Goal: Task Accomplishment & Management: Complete application form

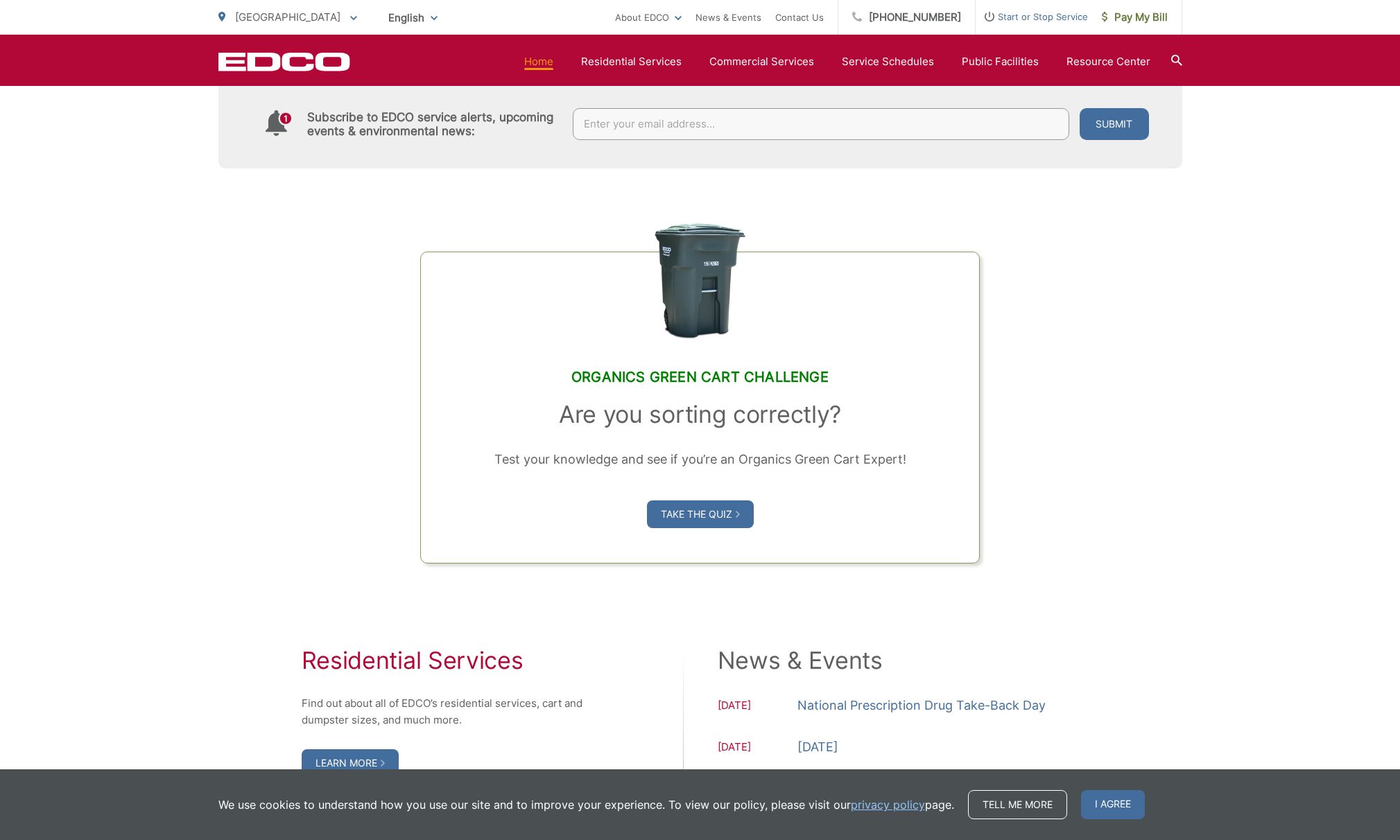
scroll to position [1240, 0]
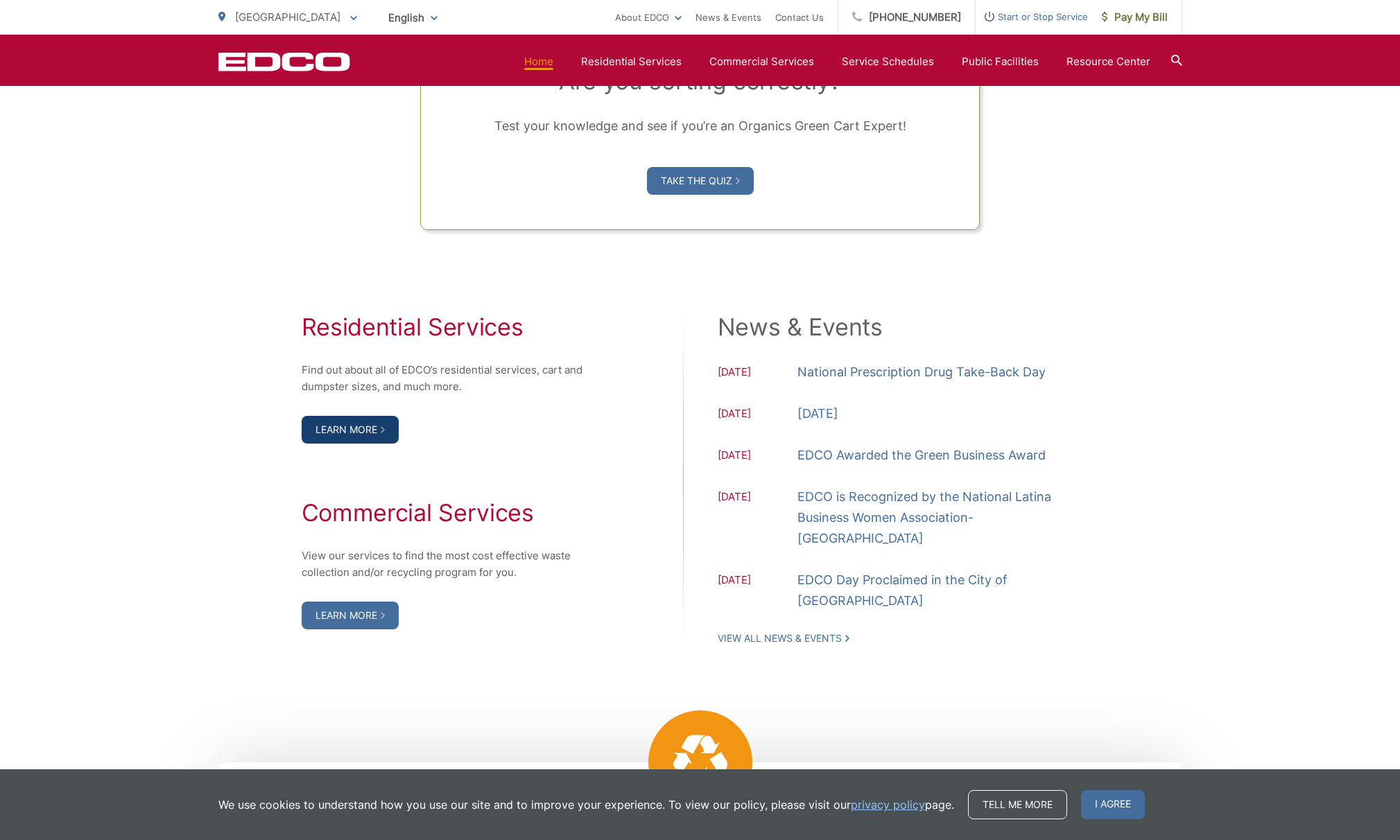
click at [352, 444] on link "Learn More" at bounding box center [350, 429] width 97 height 27
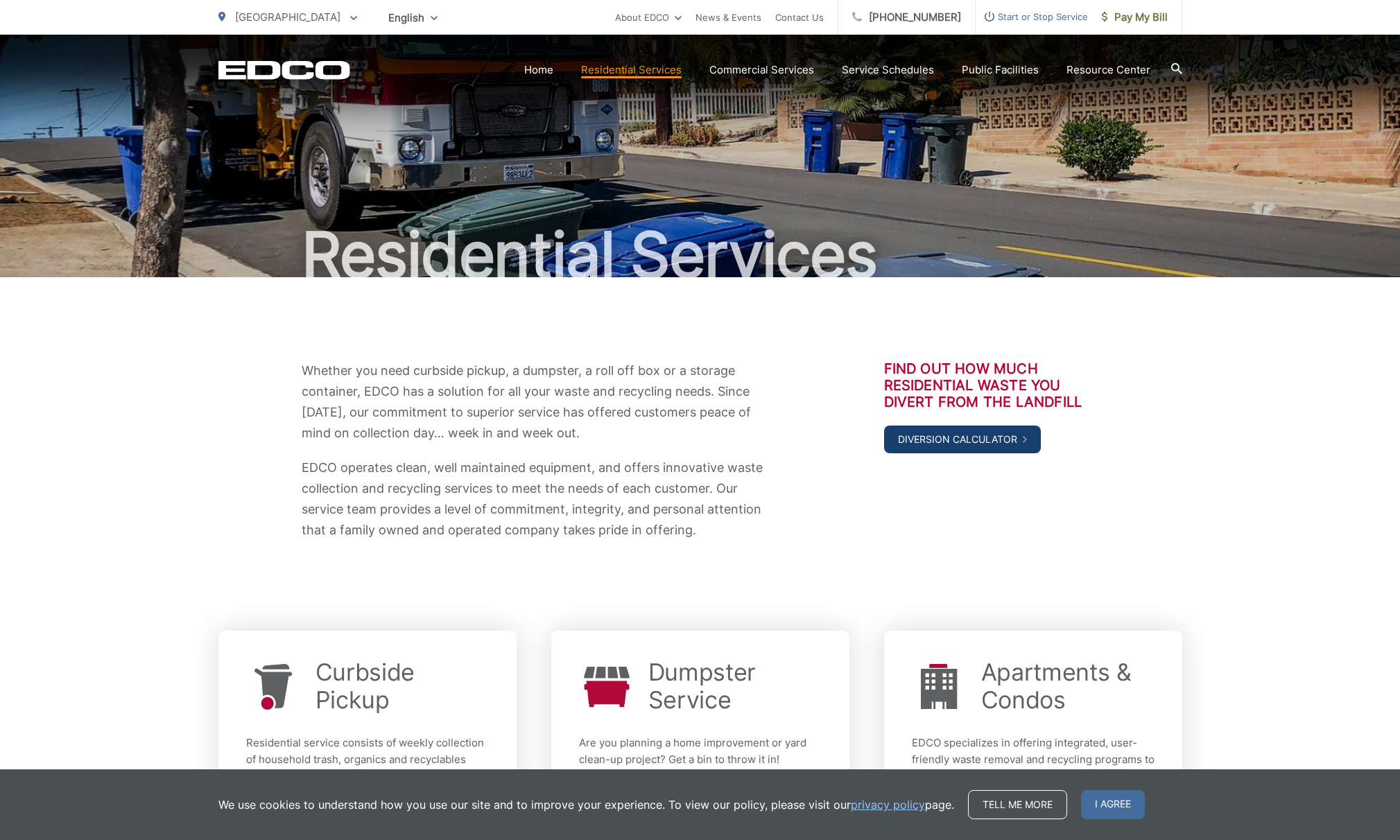
click at [910, 449] on link "Diversion Calculator" at bounding box center [962, 439] width 157 height 27
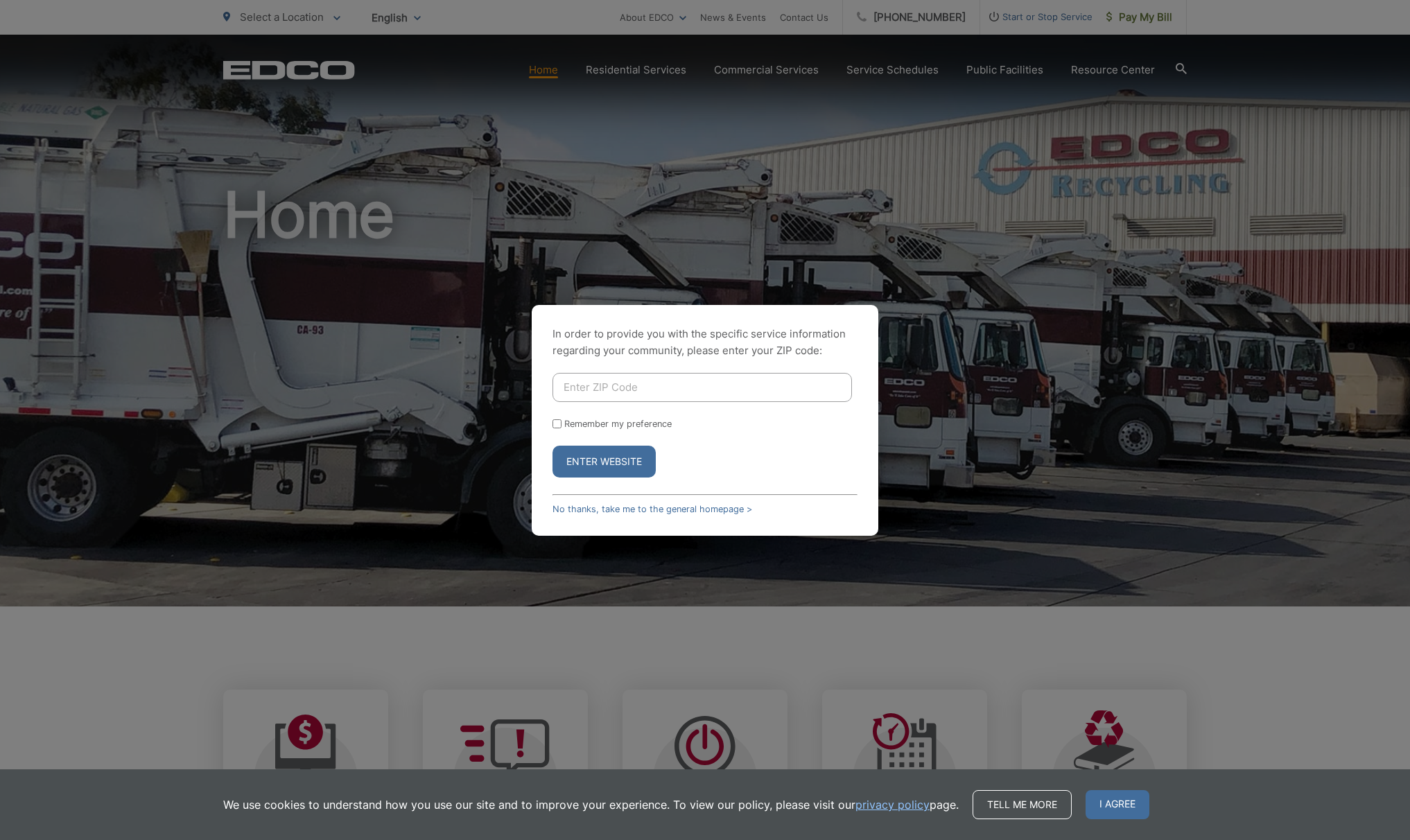
click at [654, 394] on input "Enter ZIP Code" at bounding box center [702, 387] width 299 height 29
type input "91977"
click at [637, 467] on button "Enter Website" at bounding box center [604, 462] width 103 height 32
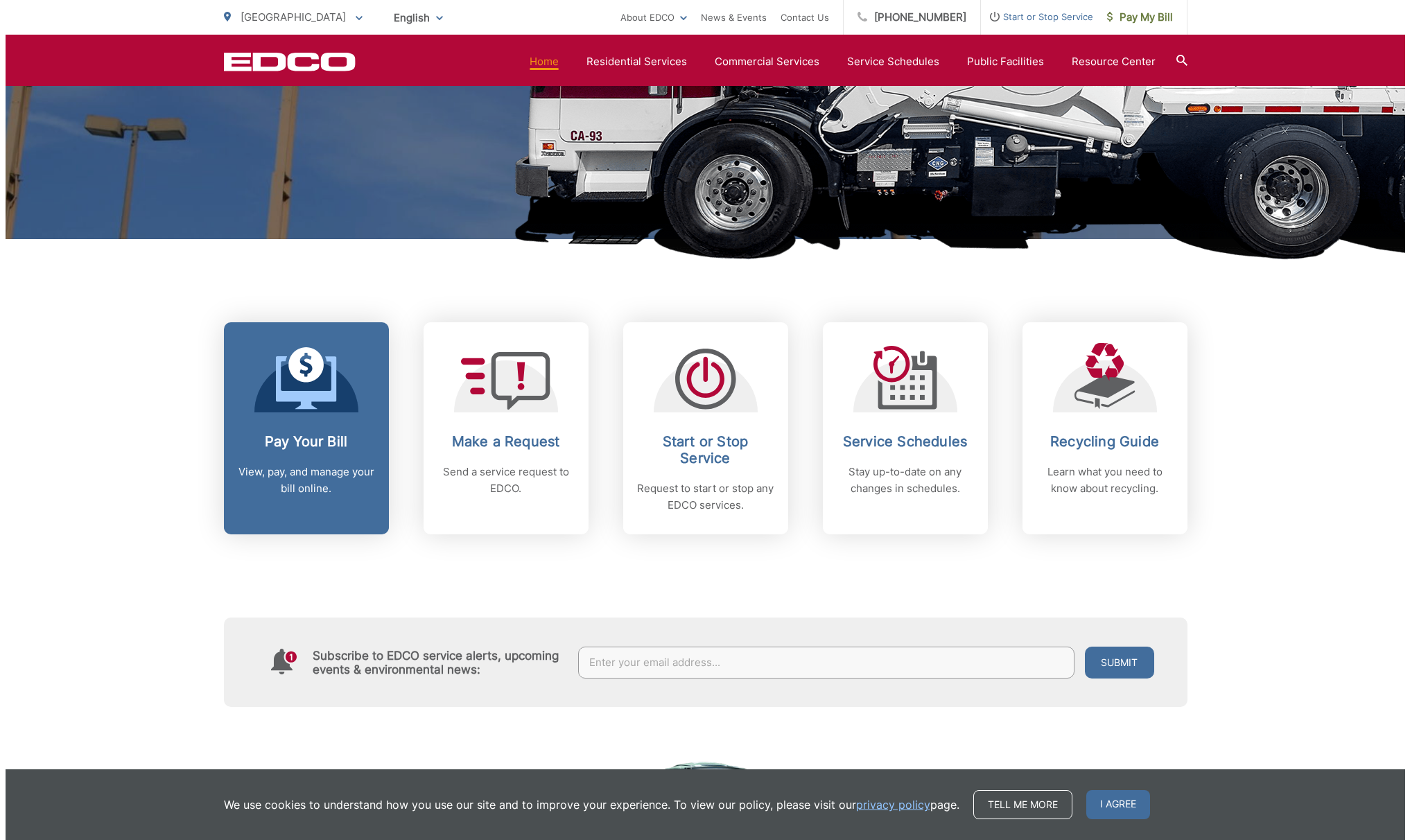
scroll to position [513, 0]
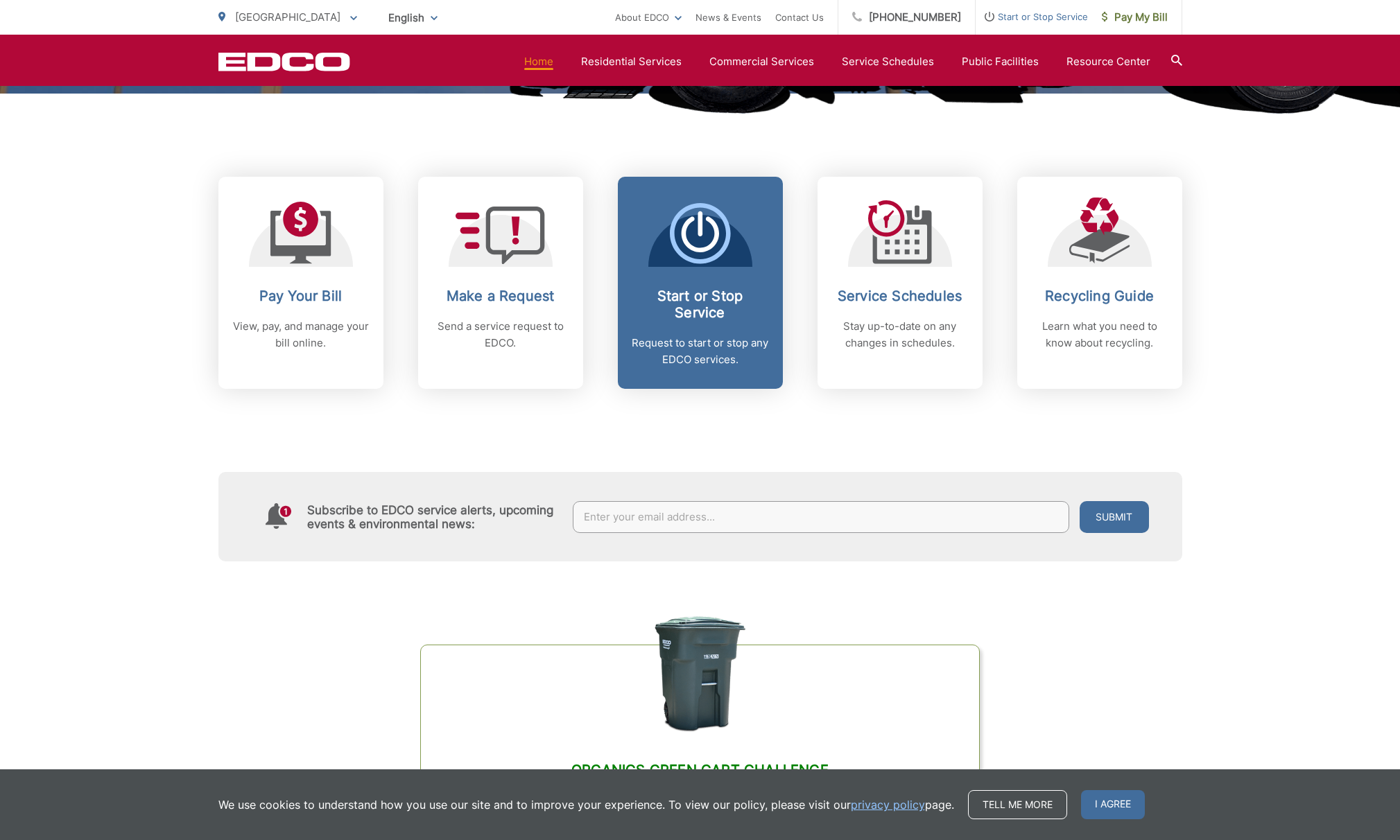
click at [720, 289] on h2 "Start or Stop Service" at bounding box center [700, 304] width 137 height 33
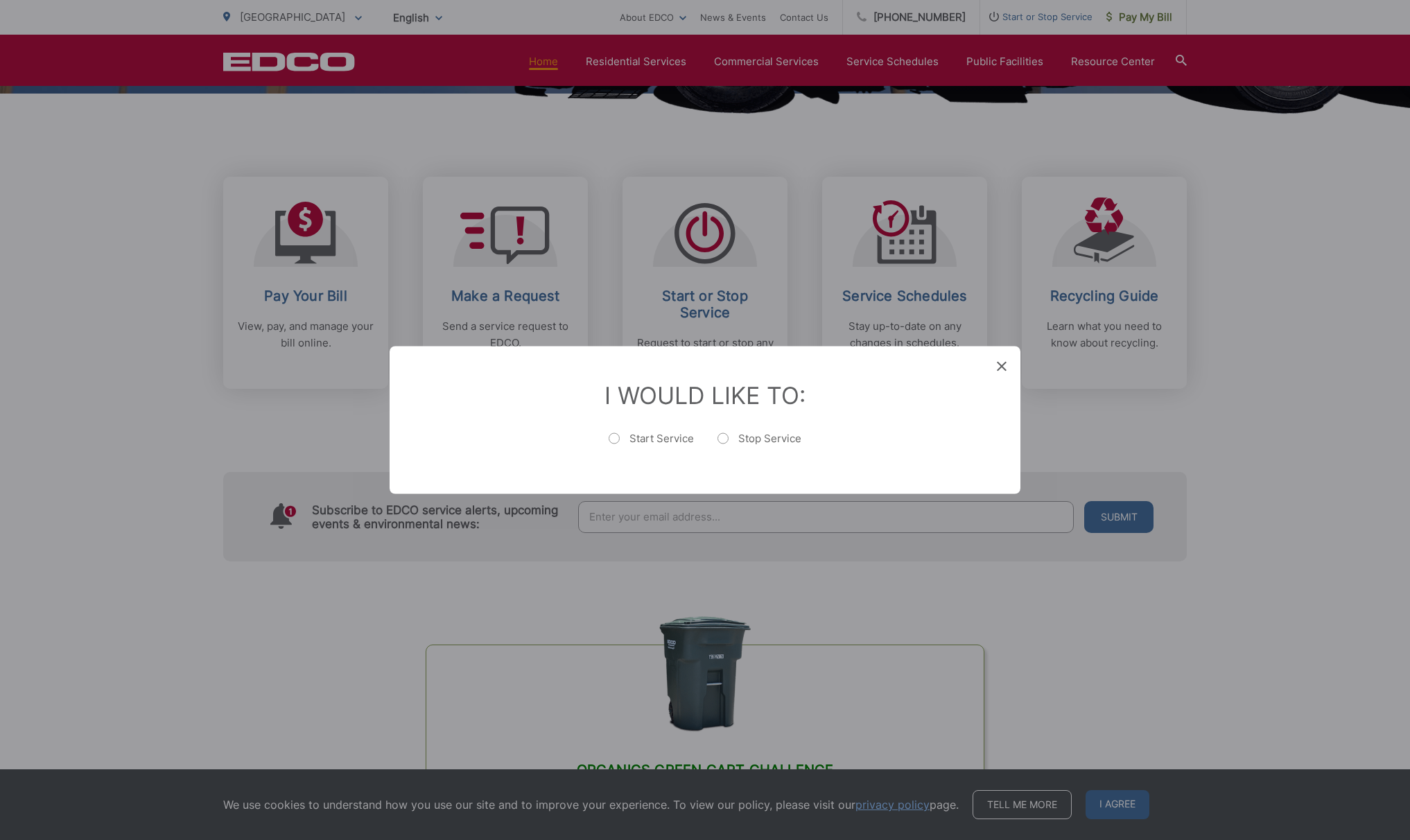
click at [649, 434] on label "Start Service" at bounding box center [651, 445] width 86 height 27
radio input "true"
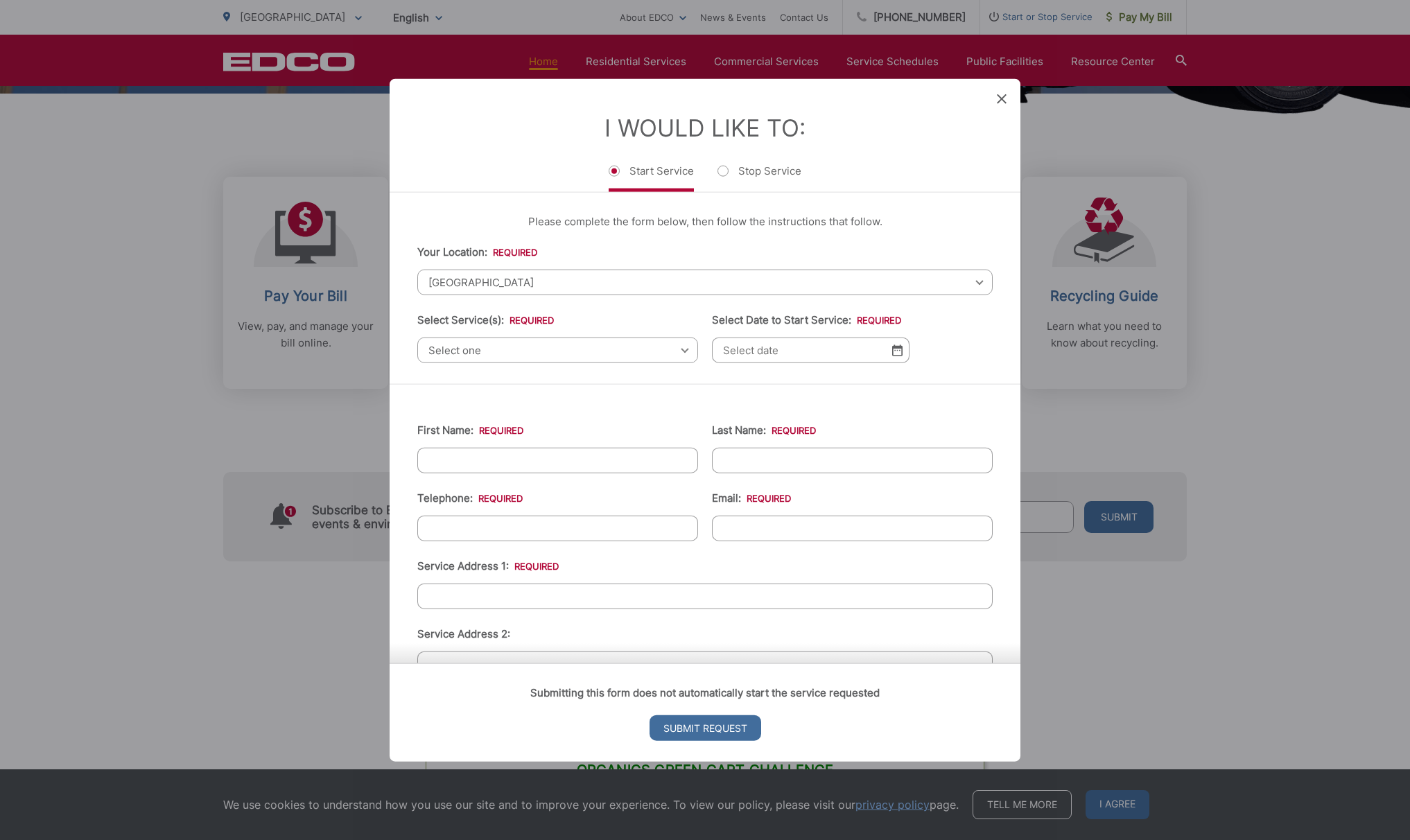
click at [506, 351] on span "Select one" at bounding box center [558, 350] width 280 height 25
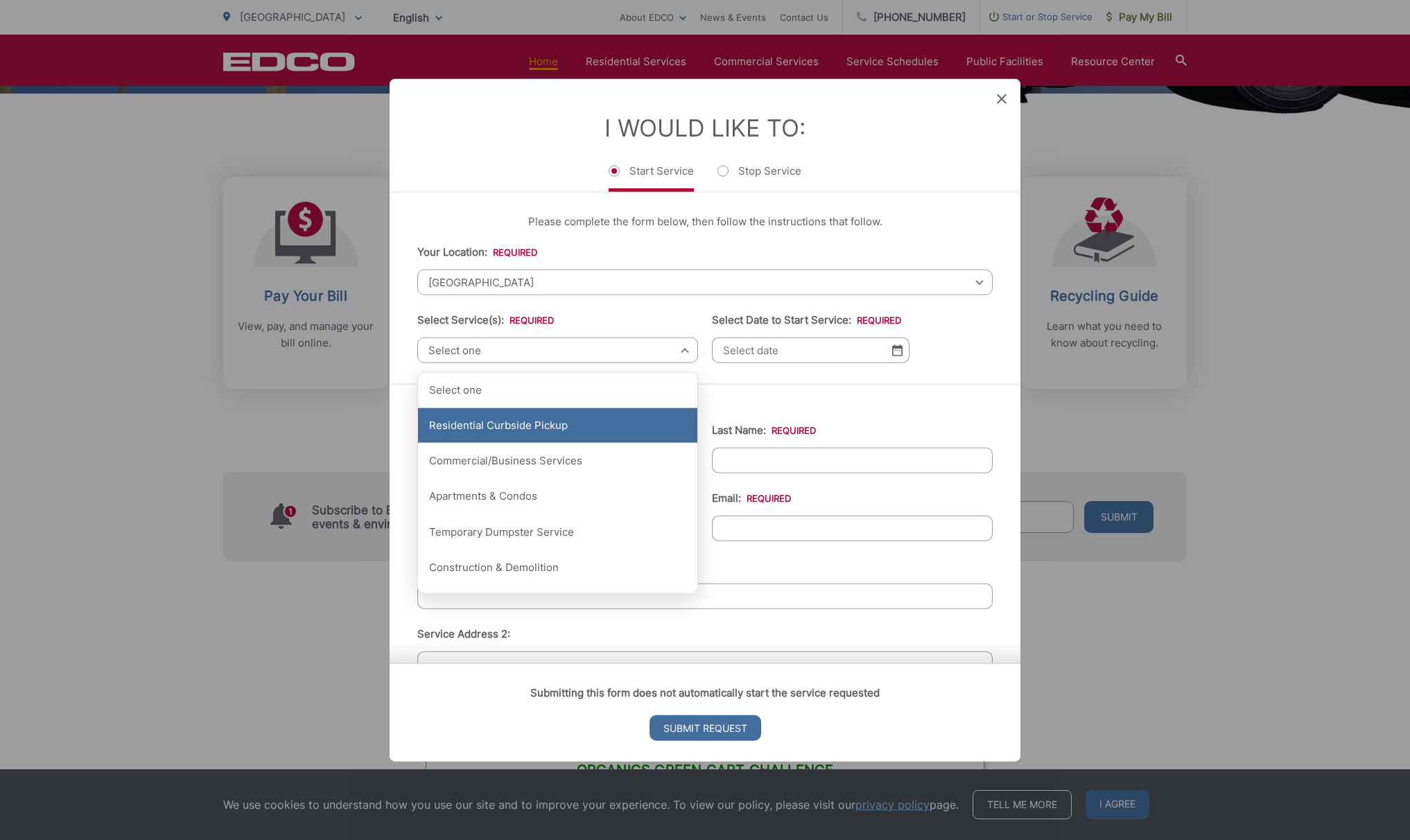
click at [520, 430] on div "Residential Curbside Pickup" at bounding box center [557, 425] width 279 height 35
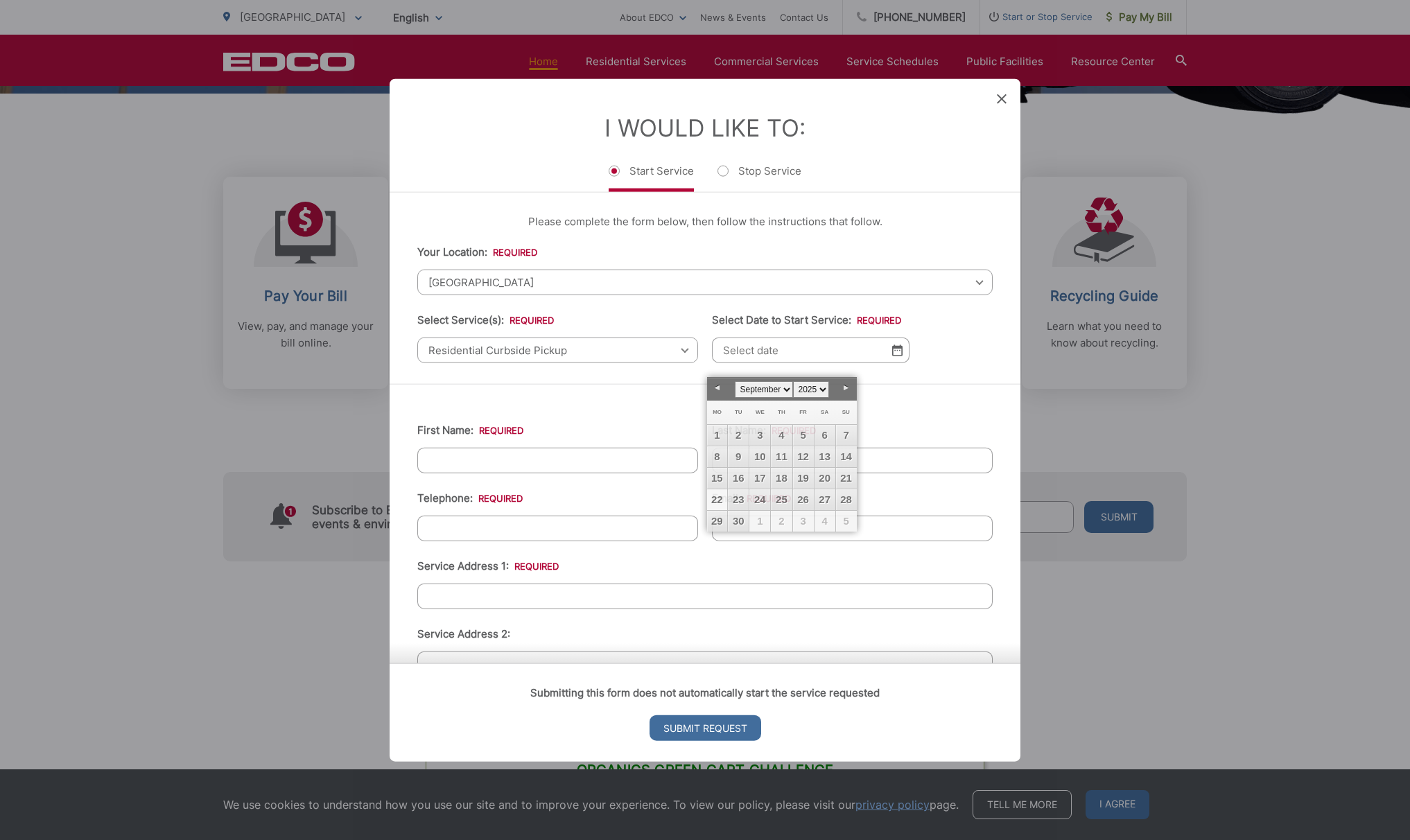
click at [751, 359] on input "Select Date to Start Service: *" at bounding box center [811, 350] width 198 height 25
click at [848, 386] on link "Next" at bounding box center [847, 388] width 21 height 21
click at [755, 429] on link "1" at bounding box center [760, 436] width 21 height 21
type input "10/01/2025"
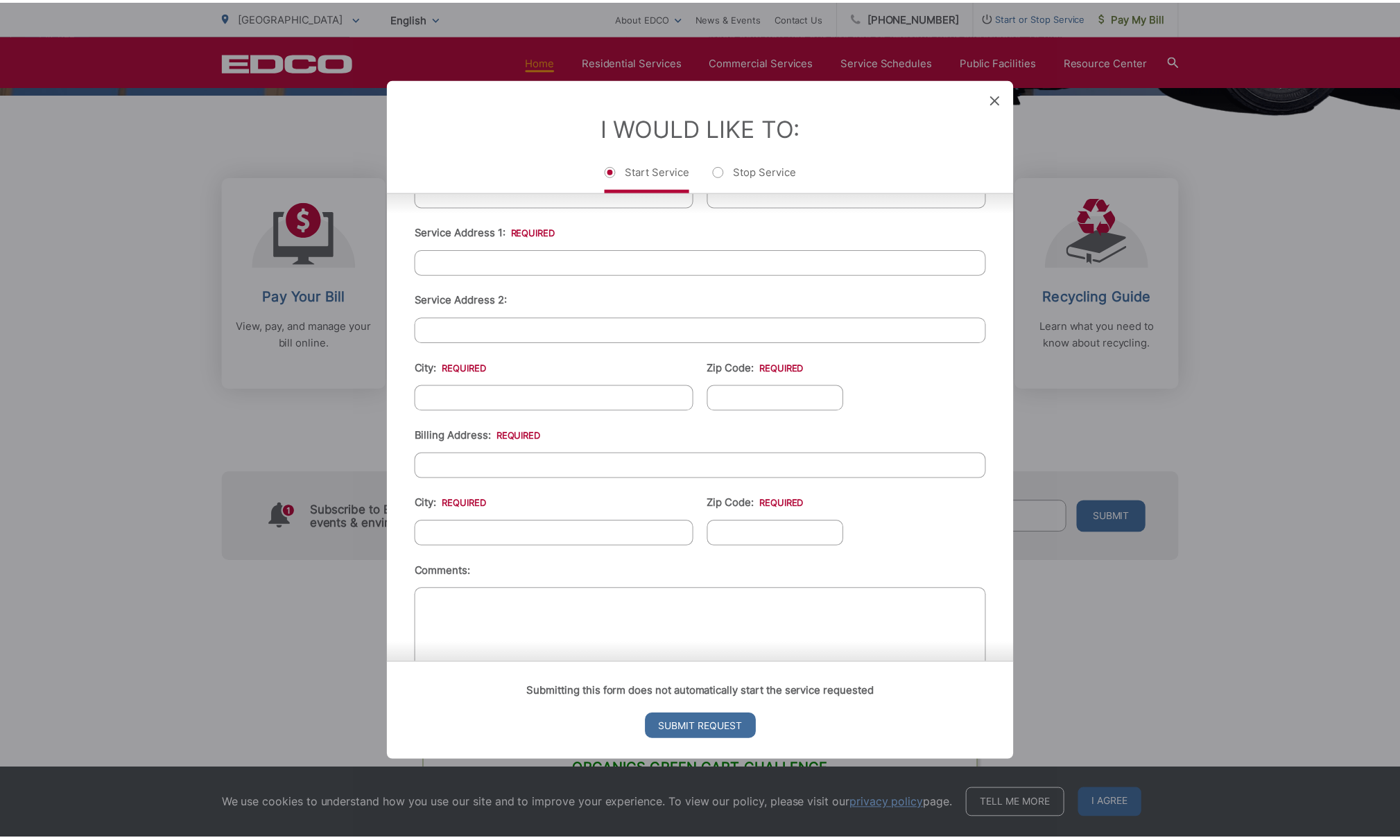
scroll to position [379, 0]
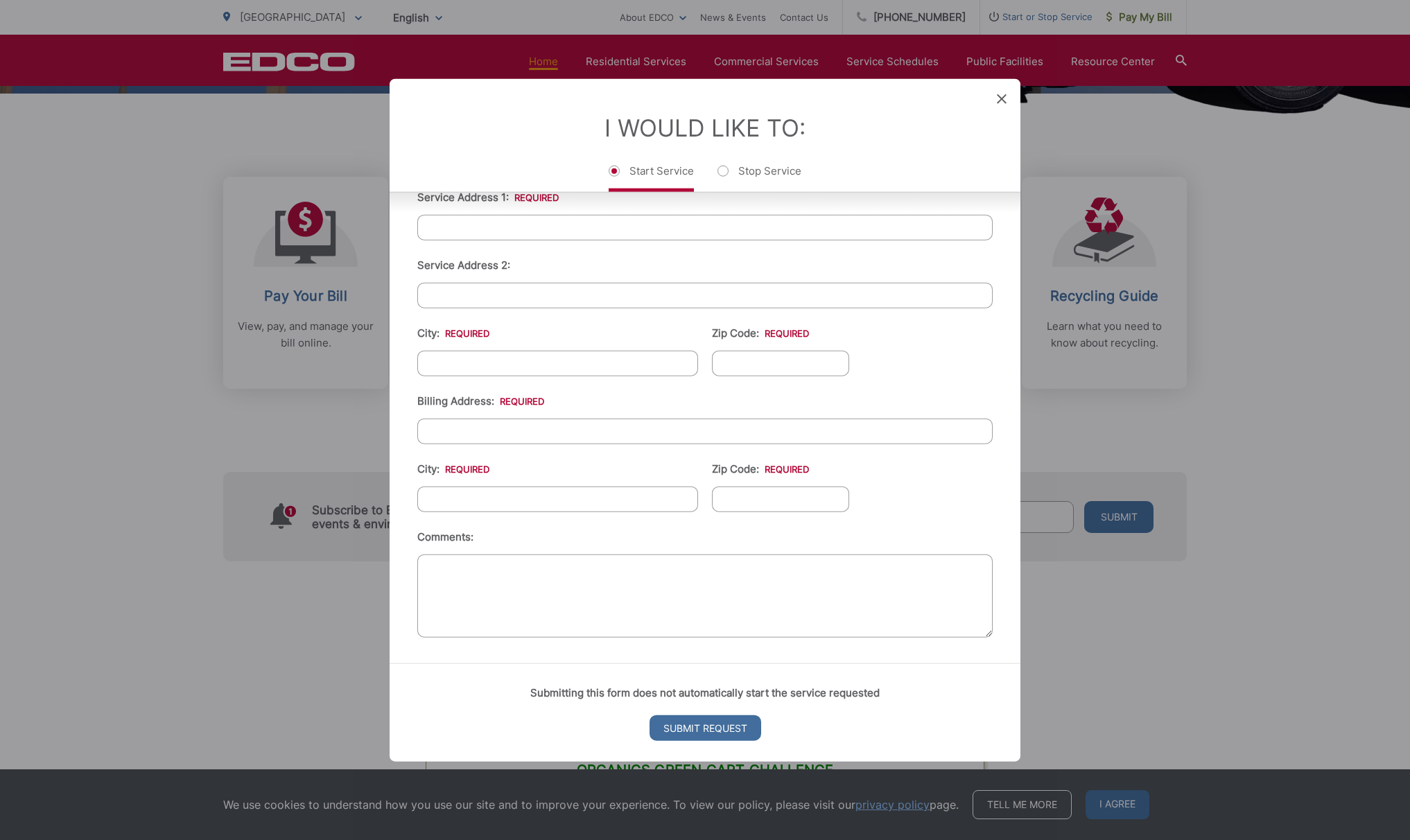
click at [1006, 102] on icon at bounding box center [1002, 99] width 9 height 9
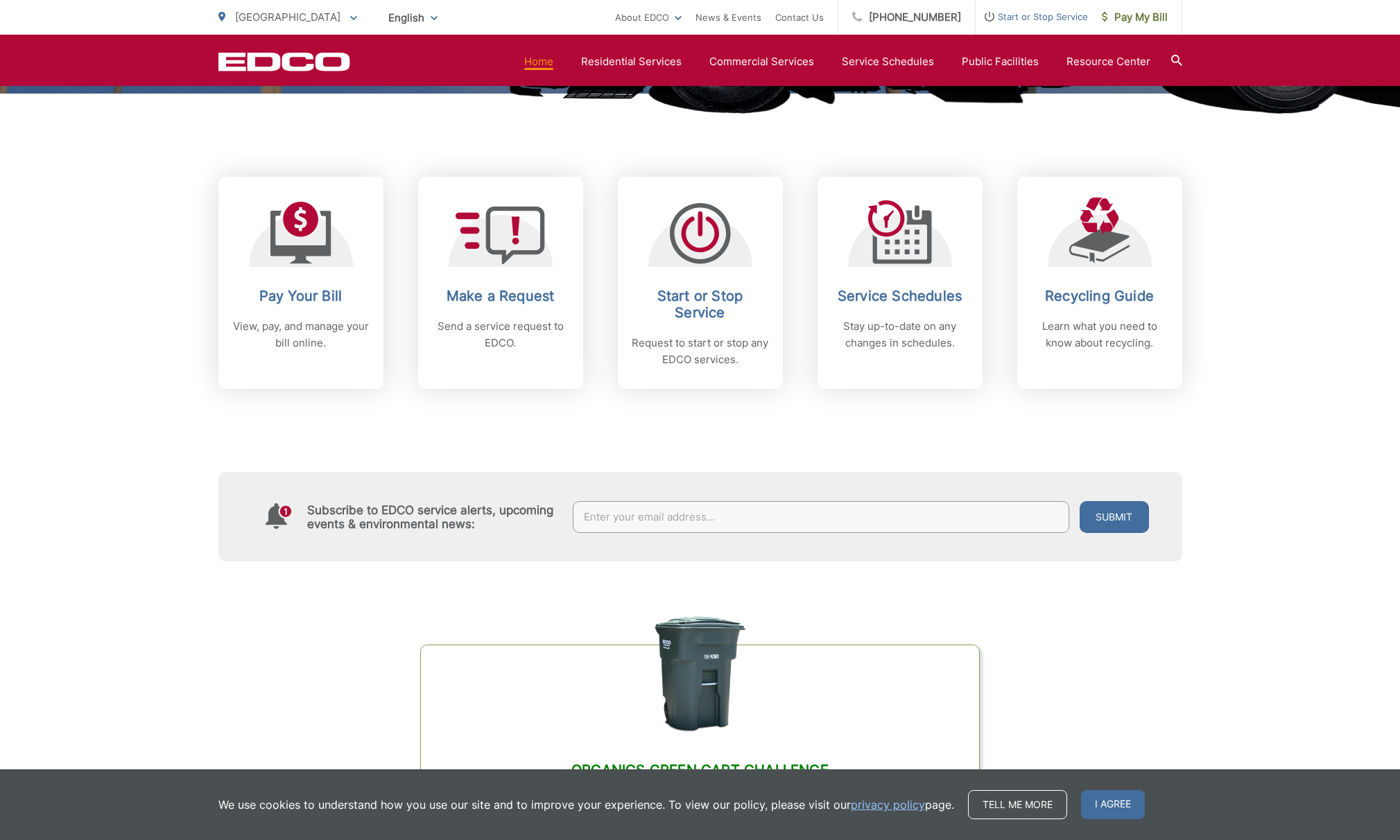
click at [655, 72] on section "Home Residential Services Curbside Pickup Recycling Organic Recycling Trash Hou…" at bounding box center [766, 62] width 832 height 26
click at [553, 68] on link "Home" at bounding box center [538, 62] width 29 height 17
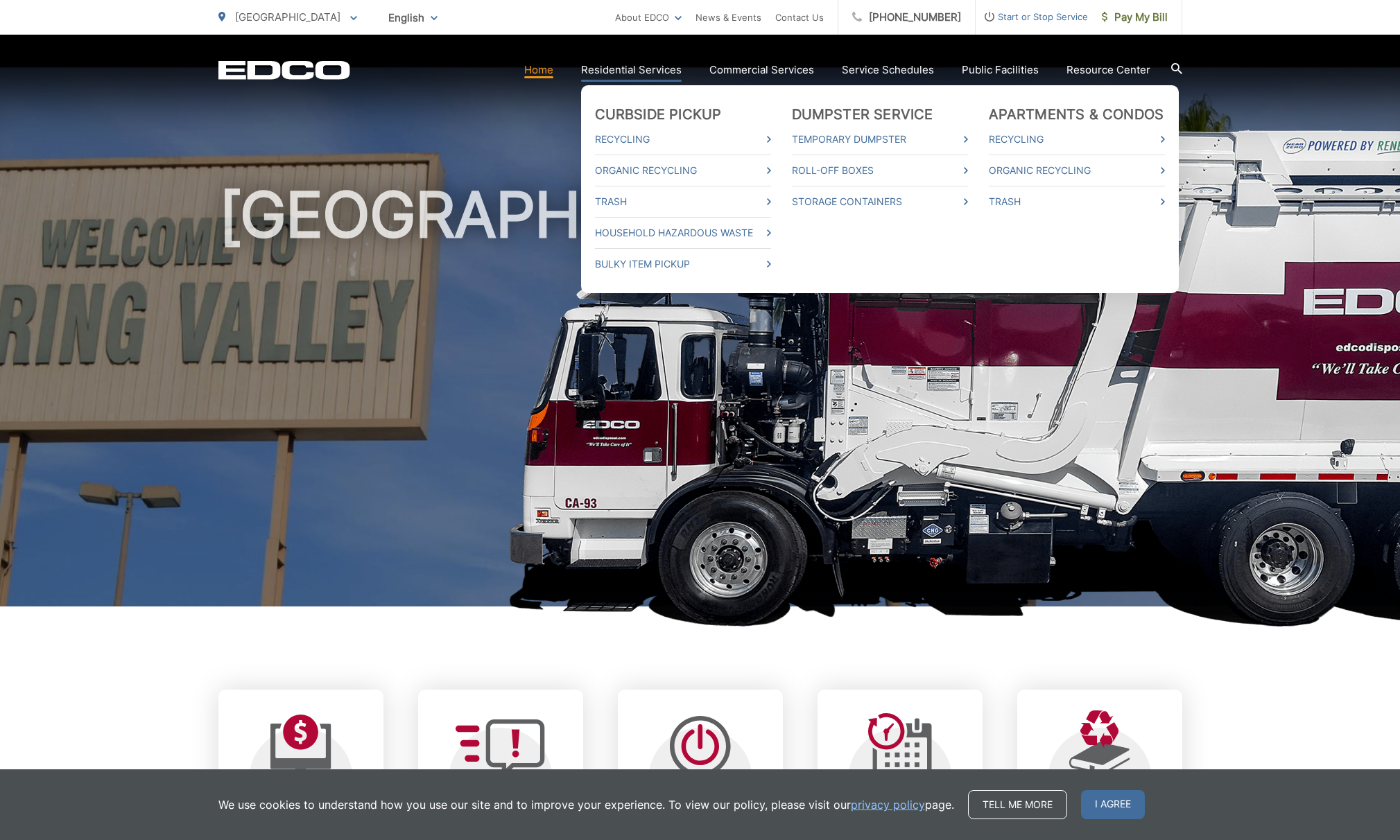
click at [611, 71] on link "Residential Services" at bounding box center [631, 71] width 101 height 17
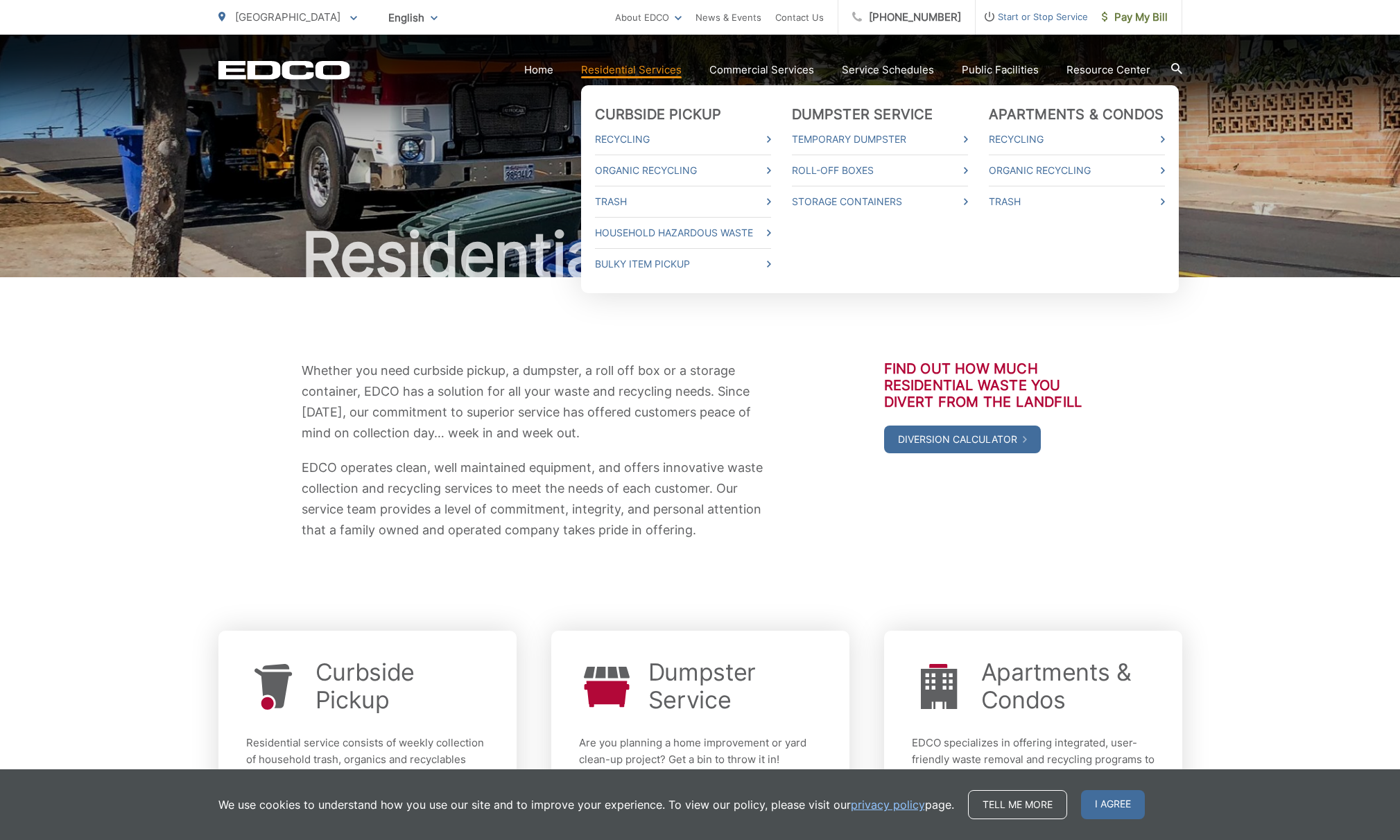
click at [630, 214] on li "Trash" at bounding box center [682, 201] width 176 height 31
click at [626, 205] on link "Trash" at bounding box center [682, 202] width 176 height 17
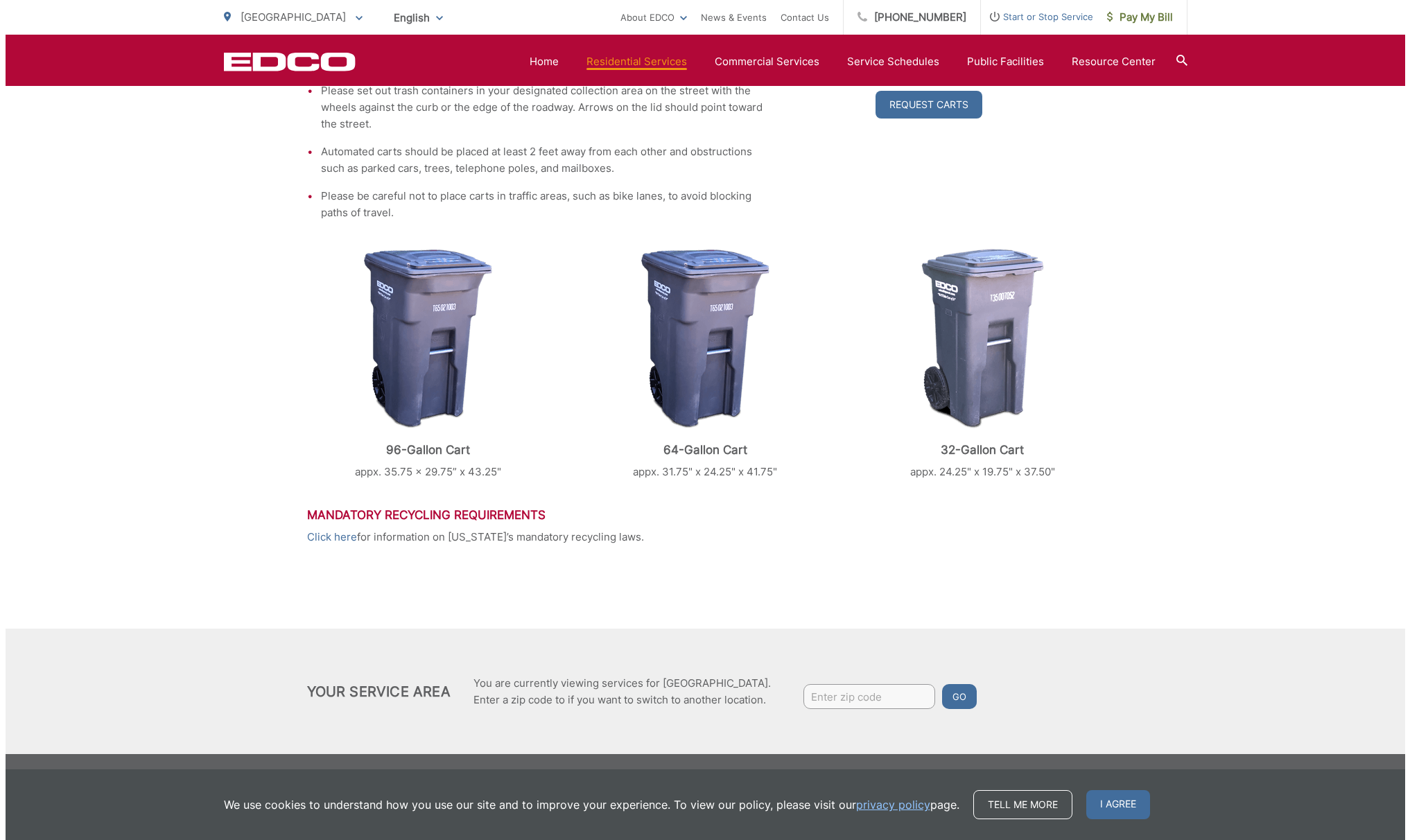
scroll to position [285, 0]
